Goal: Check status

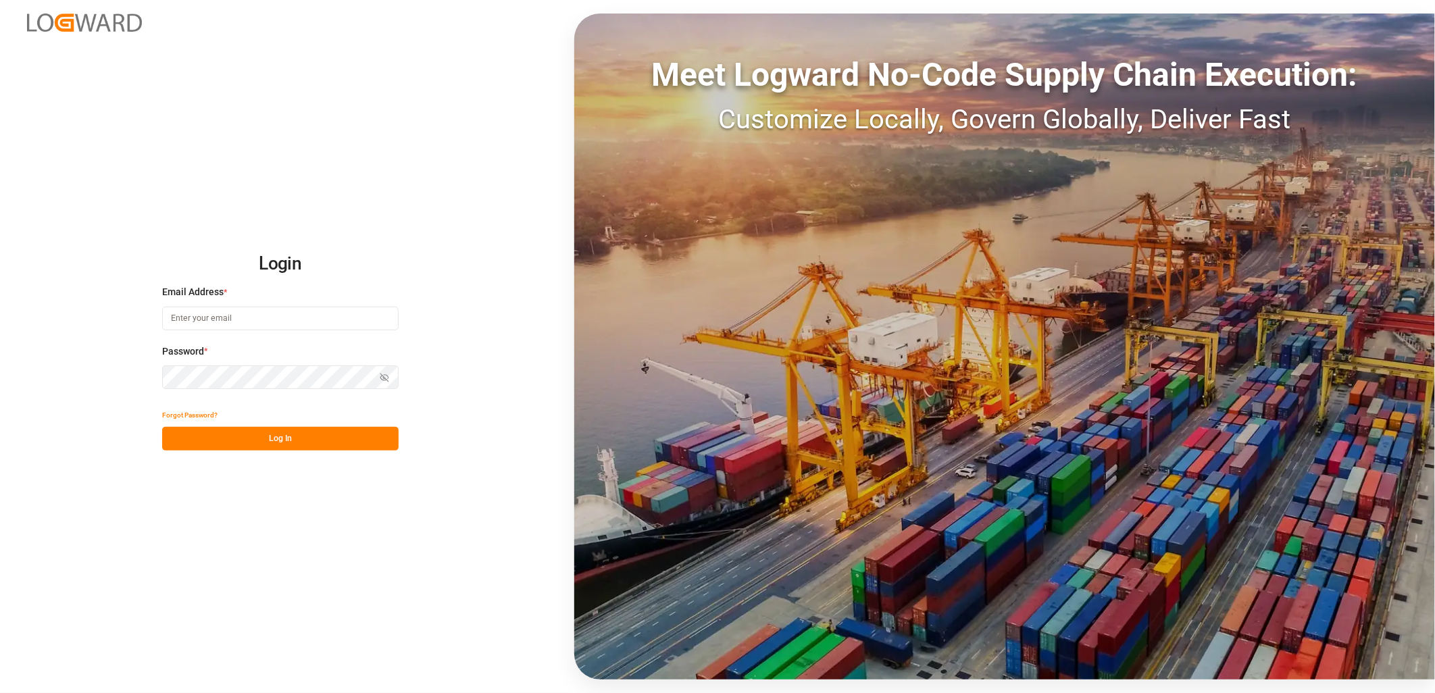
type input "[PERSON_NAME][EMAIL_ADDRESS][PERSON_NAME][DOMAIN_NAME]"
drag, startPoint x: 282, startPoint y: 438, endPoint x: 287, endPoint y: 447, distance: 10.0
click at [282, 437] on button "Log In" at bounding box center [280, 439] width 236 height 24
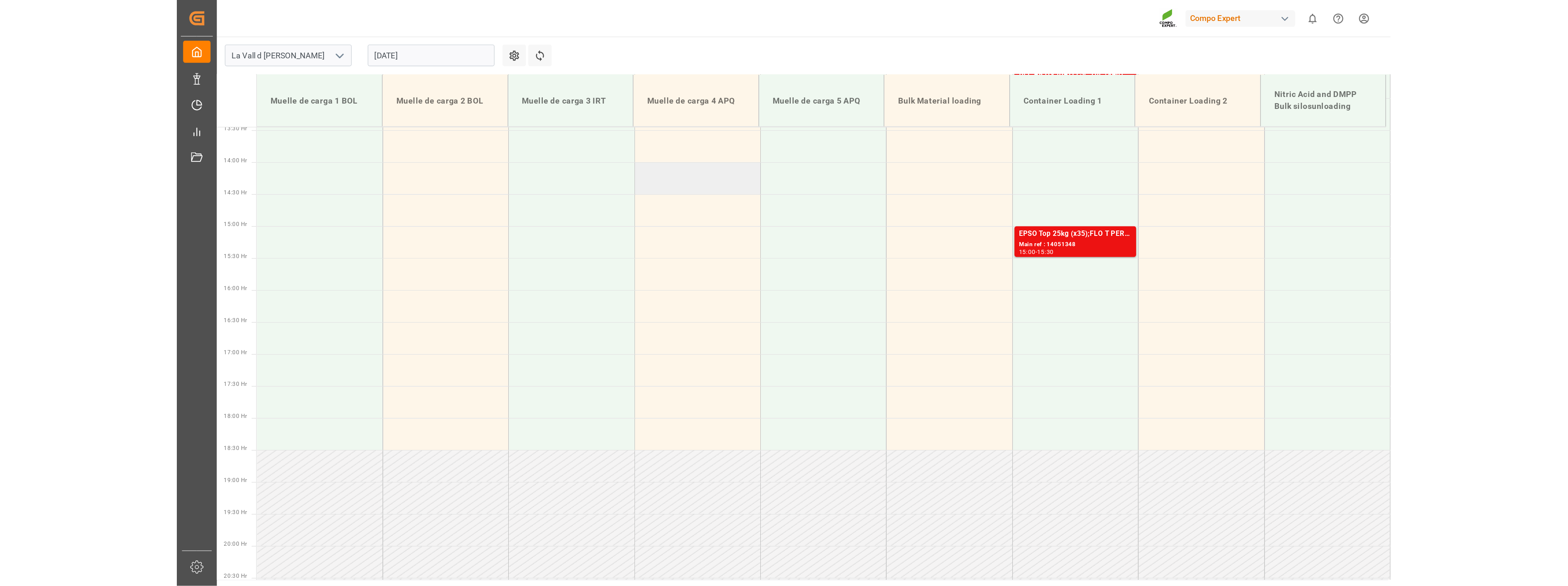
scroll to position [511, 0]
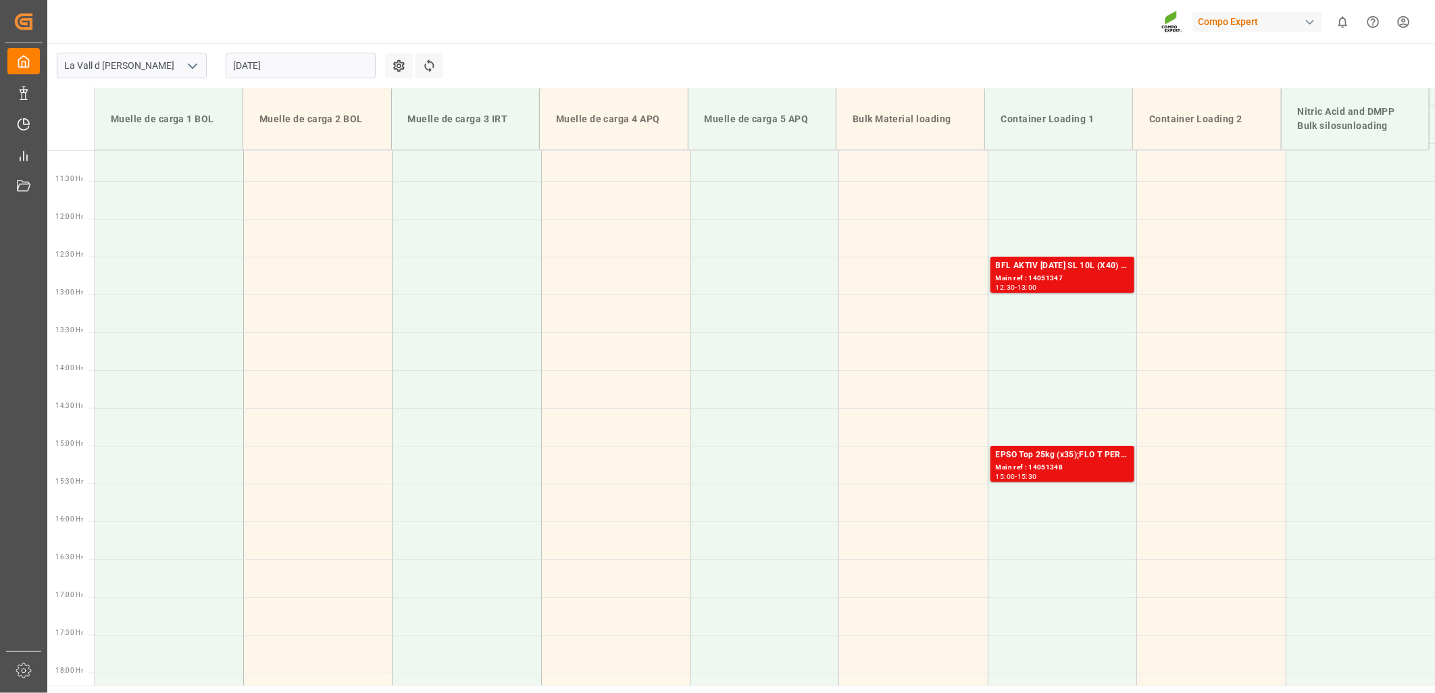
click at [195, 72] on icon "open menu" at bounding box center [192, 66] width 16 height 16
click at [194, 70] on icon "close menu" at bounding box center [192, 66] width 16 height 16
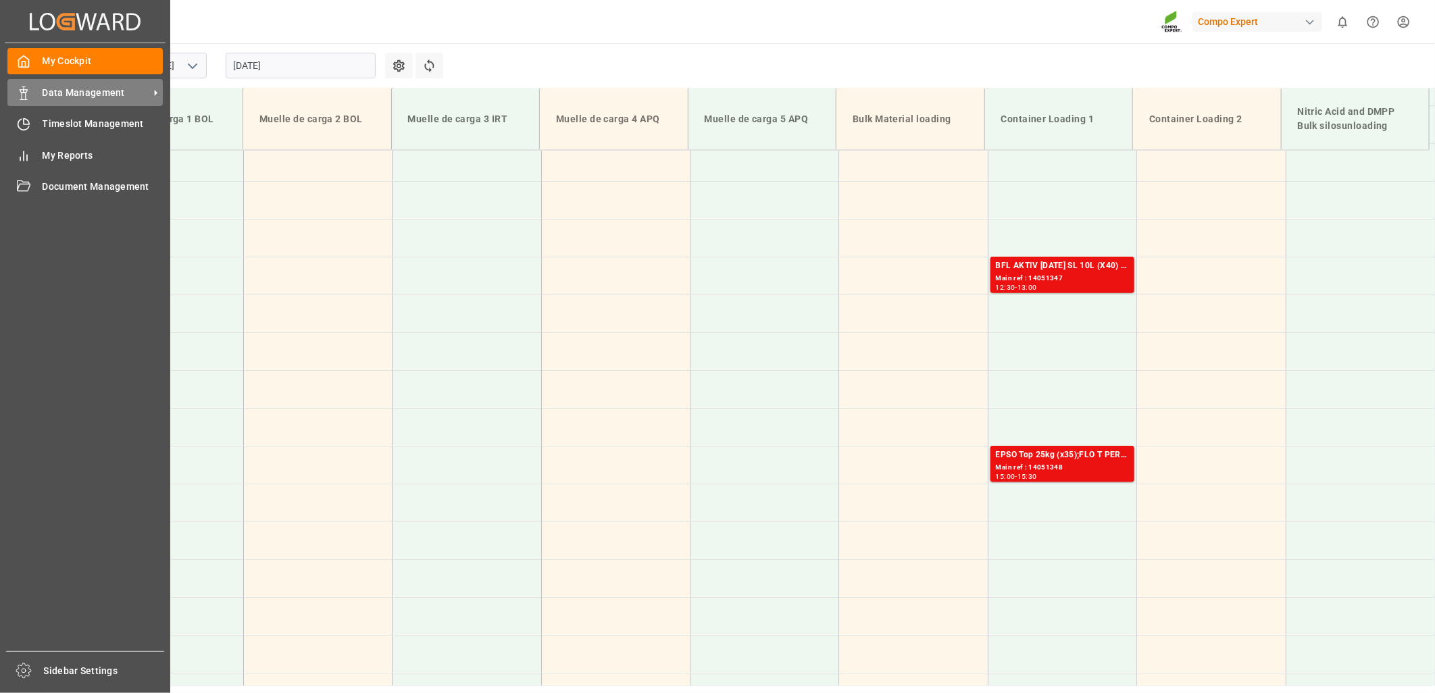
click at [41, 92] on div "Data Management Data Management" at bounding box center [84, 92] width 155 height 26
click at [153, 95] on icon at bounding box center [156, 93] width 14 height 14
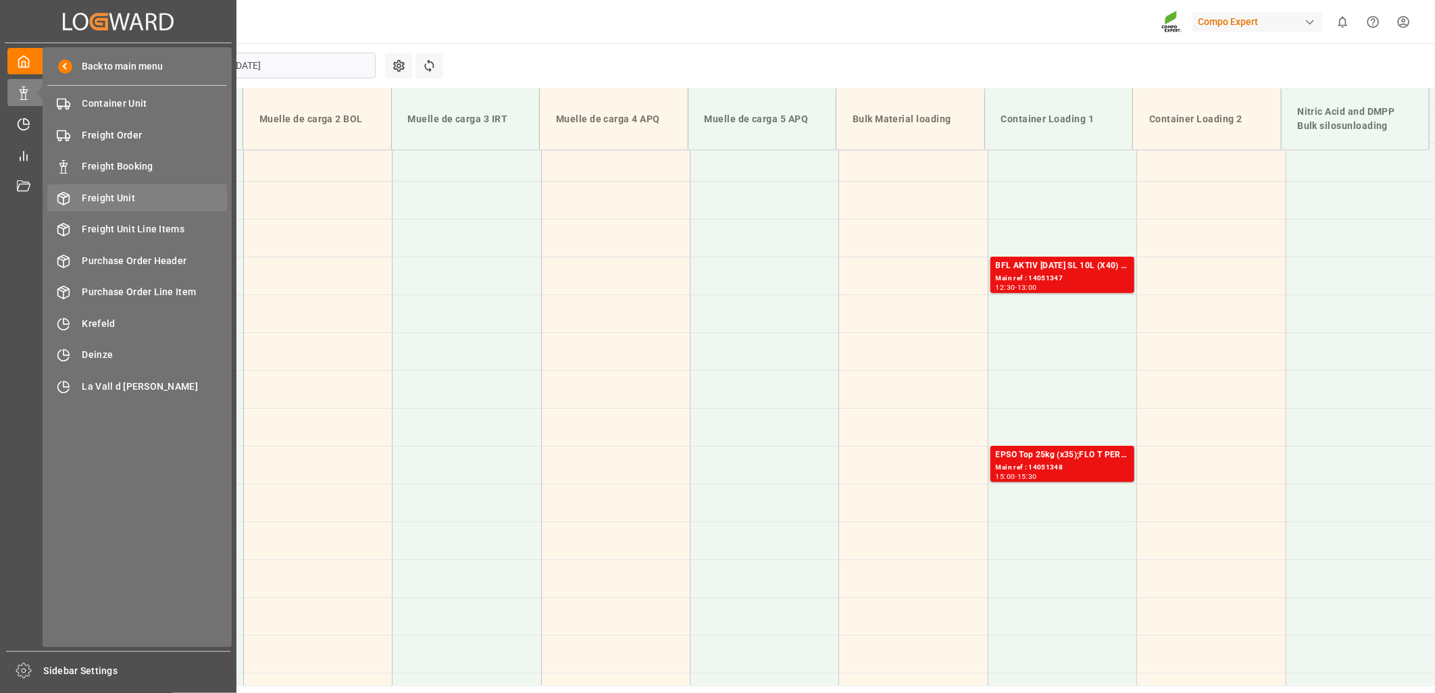
click at [128, 200] on span "Freight Unit" at bounding box center [154, 198] width 145 height 14
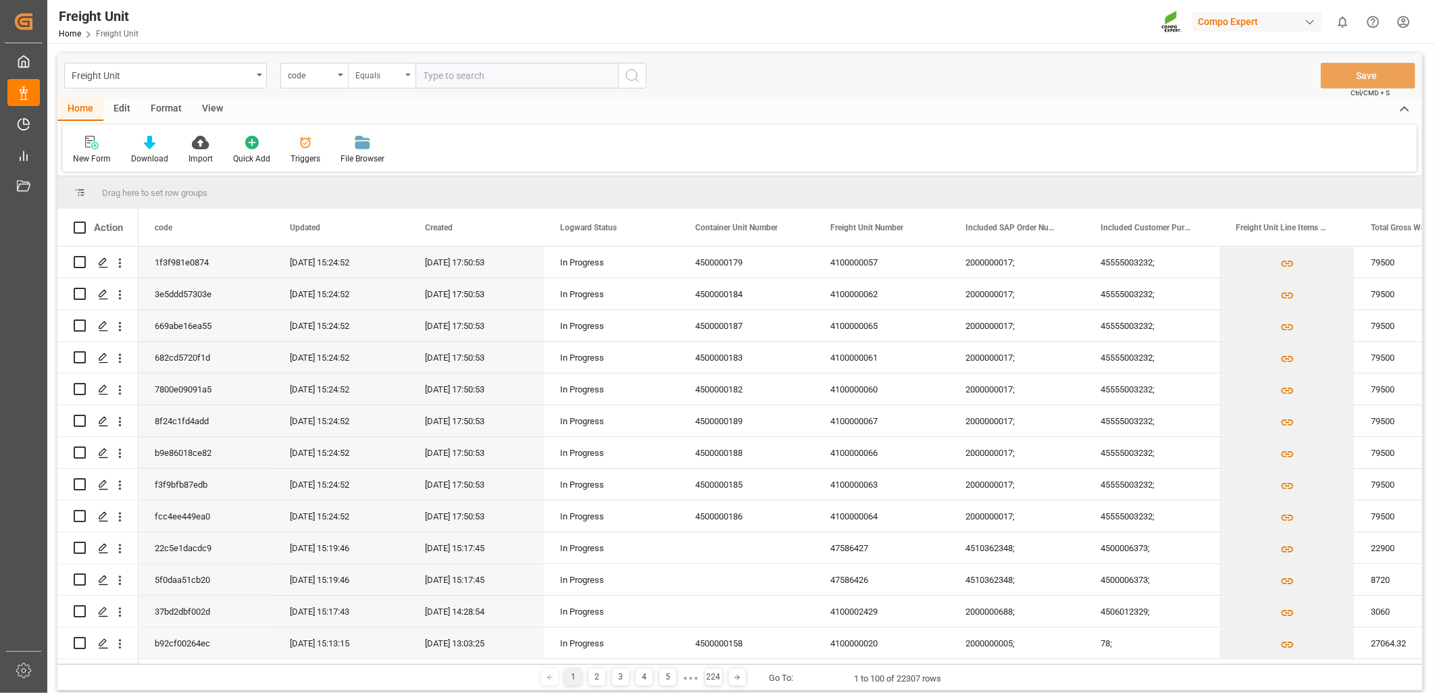
click at [348, 78] on div "Equals" at bounding box center [382, 76] width 68 height 26
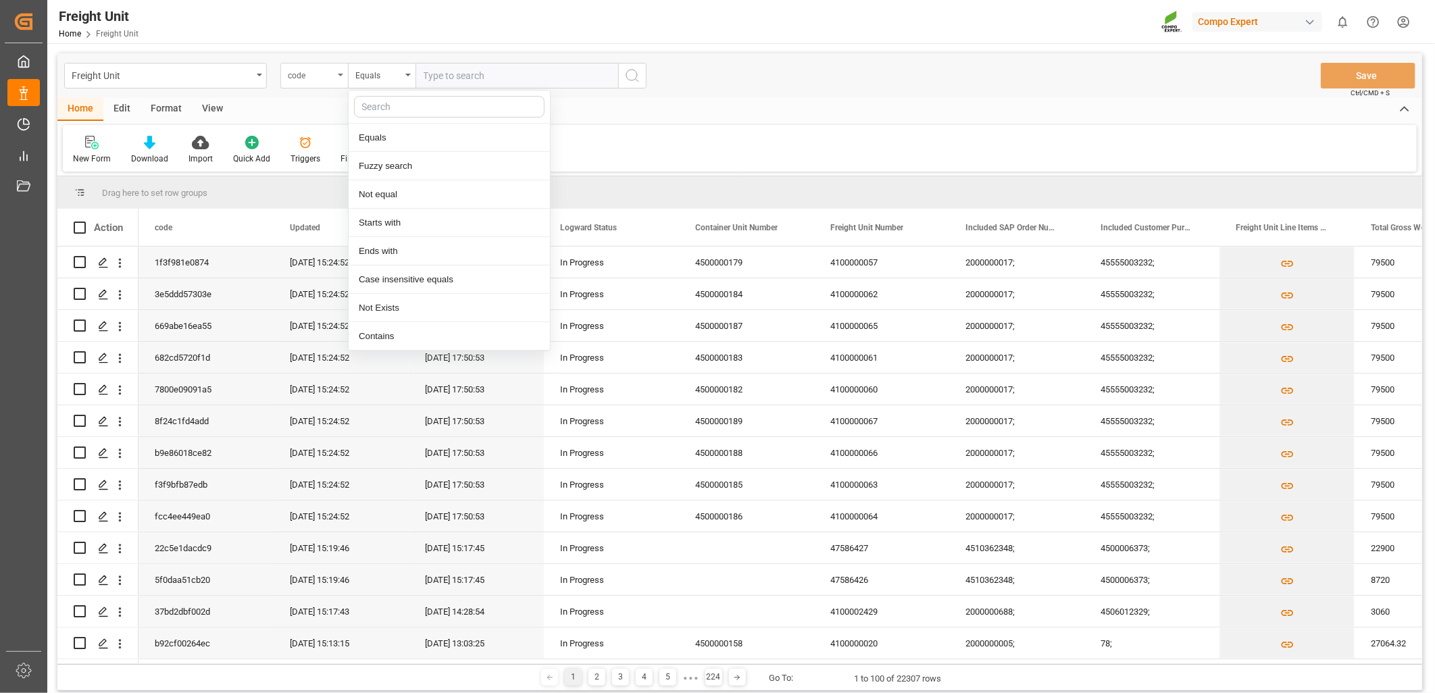
click at [334, 76] on div "code" at bounding box center [314, 76] width 68 height 26
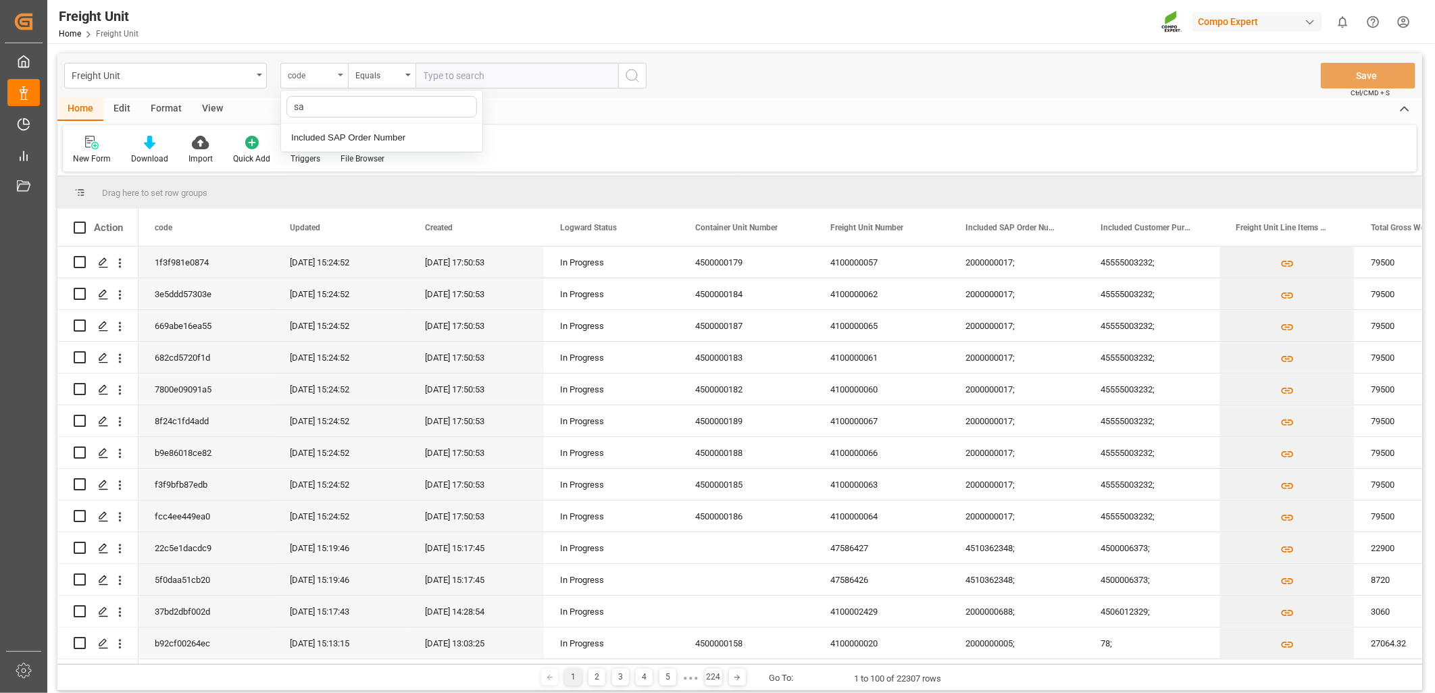
type input "sap"
click at [340, 138] on div "Included SAP Order Number" at bounding box center [381, 138] width 201 height 28
click at [463, 82] on input "text" at bounding box center [516, 76] width 203 height 26
paste input "4510362348"
type input "4510362348;"
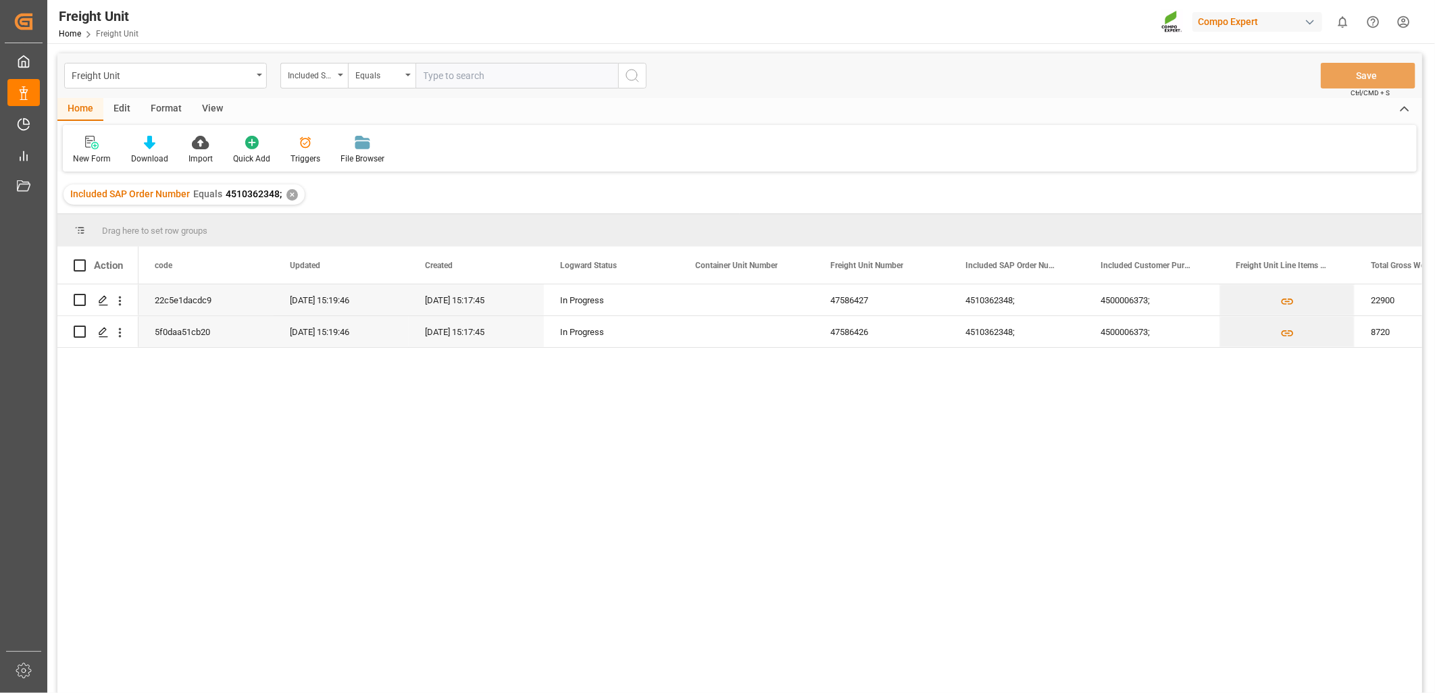
click at [610, 469] on div "22c5e1dacdc9 [DATE] 15:19:46 [DATE] 15:17:45 In Progress 47586427 4510362348; 4…" at bounding box center [780, 493] width 1284 height 418
click at [996, 540] on div "22c5e1dacdc9 [DATE] 15:19:46 [DATE] 15:17:45 In Progress 47586427 4510362348; 4…" at bounding box center [780, 493] width 1284 height 418
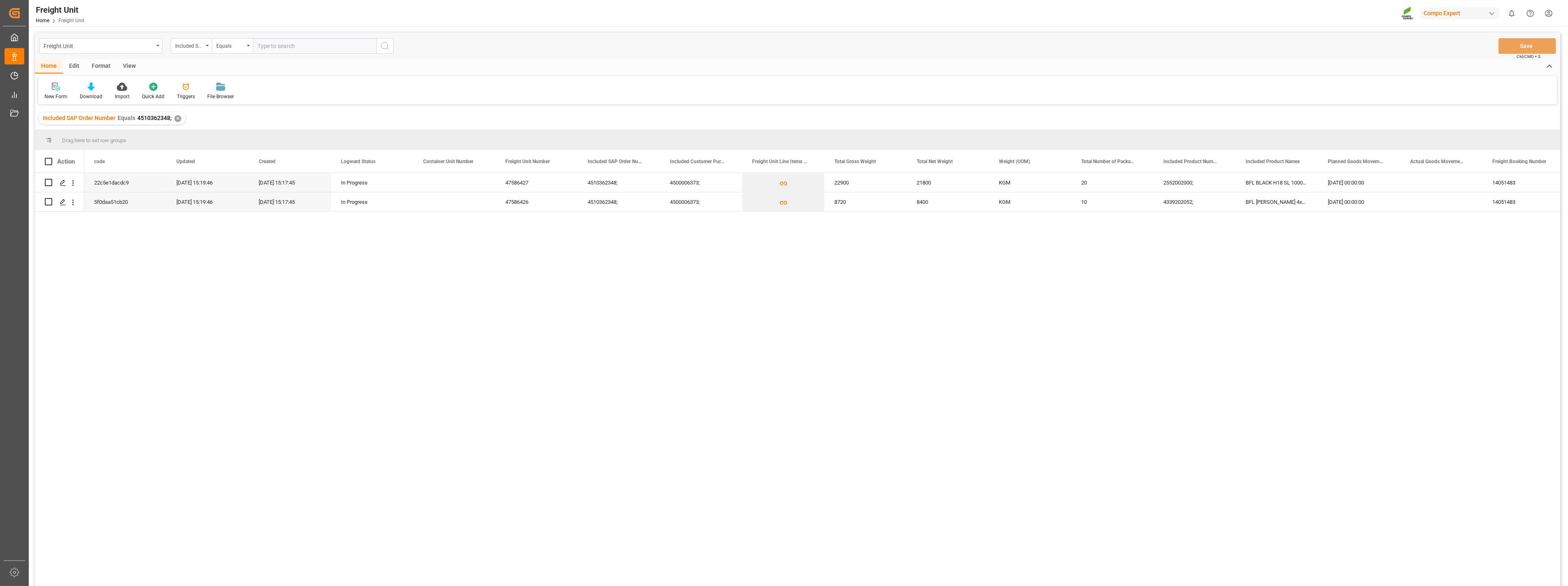
click at [1084, 372] on div "22c5e1dacdc9 [DATE] 15:19:46 [DATE] 15:17:45 In Progress 47586427 4510362348; 4…" at bounding box center [822, 382] width 1476 height 419
